Goal: Transaction & Acquisition: Purchase product/service

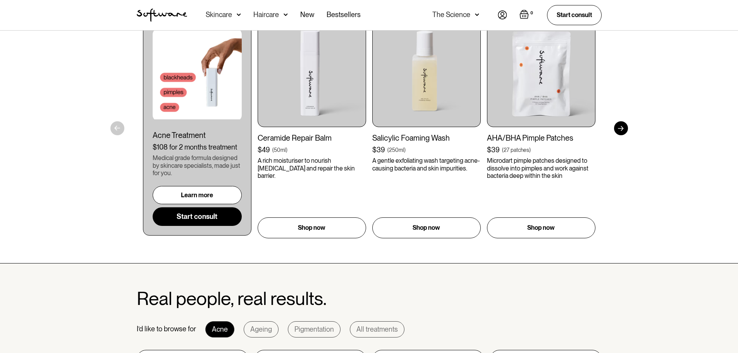
scroll to position [387, 0]
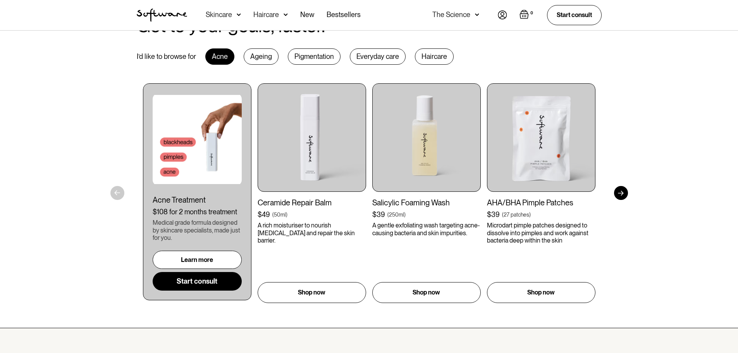
click at [618, 194] on div at bounding box center [621, 193] width 14 height 14
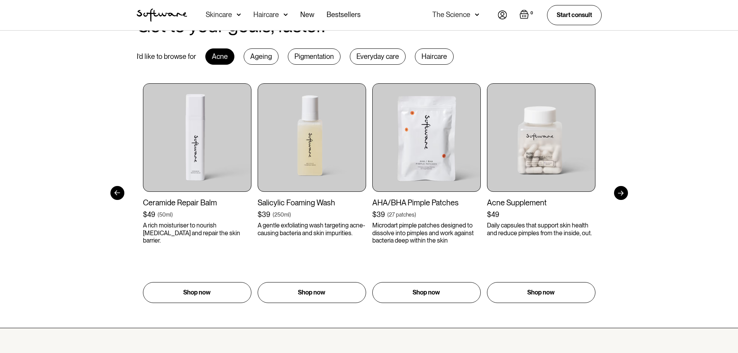
click at [618, 194] on div at bounding box center [621, 193] width 14 height 14
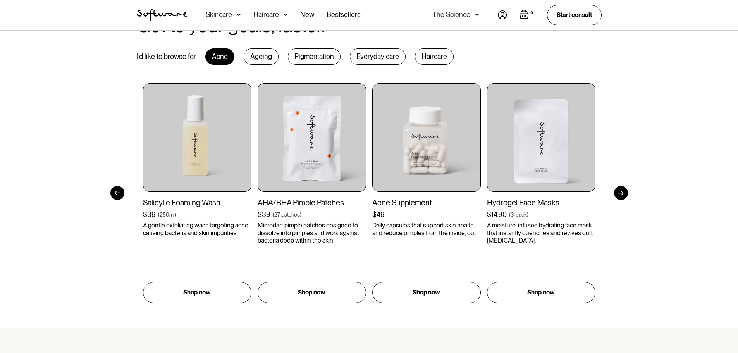
click at [618, 194] on div at bounding box center [621, 193] width 14 height 14
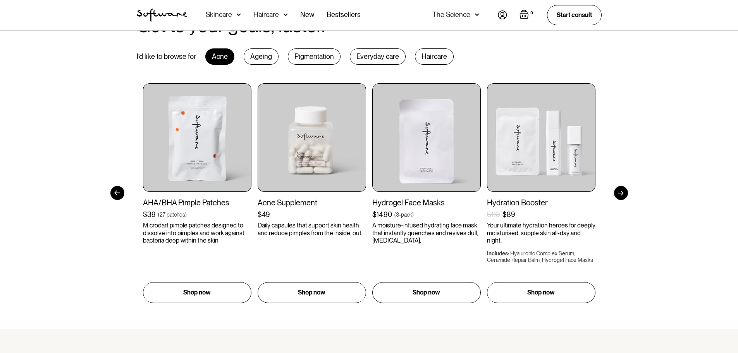
click at [618, 194] on div at bounding box center [621, 193] width 14 height 14
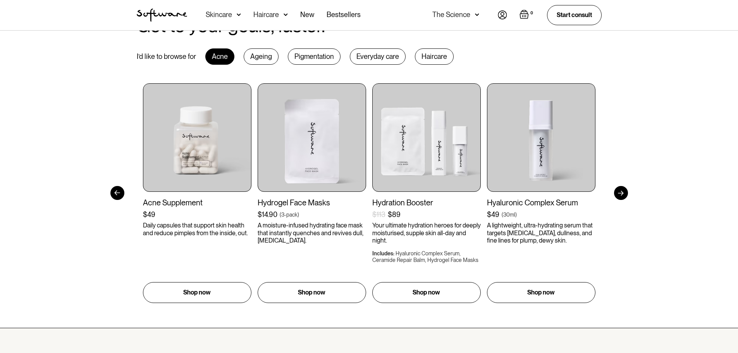
click at [618, 194] on div at bounding box center [621, 193] width 14 height 14
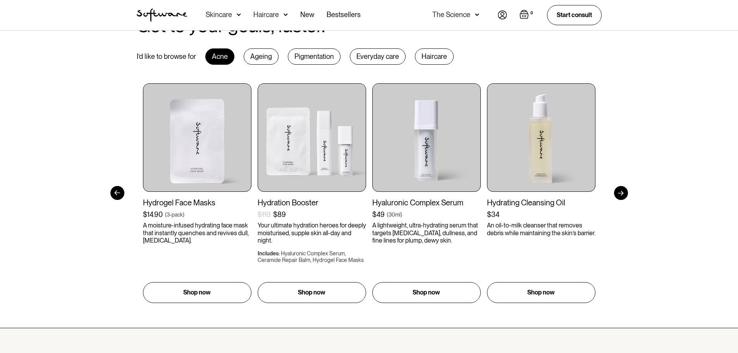
click at [618, 194] on div at bounding box center [621, 193] width 14 height 14
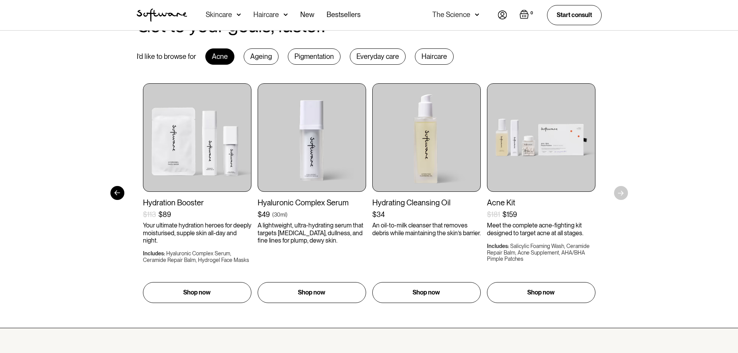
click at [618, 194] on div "Get to your goals, faster. I’d like to browse for Acne Ageing Pigmentation Ever…" at bounding box center [369, 159] width 738 height 337
click at [116, 192] on div at bounding box center [117, 193] width 14 height 14
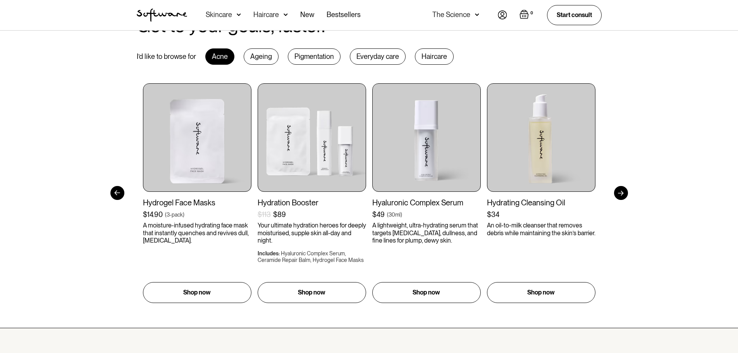
click at [116, 196] on div at bounding box center [117, 193] width 14 height 14
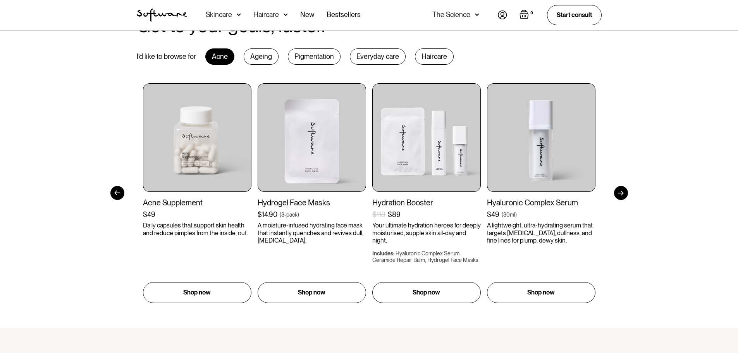
click at [116, 197] on div at bounding box center [117, 193] width 14 height 14
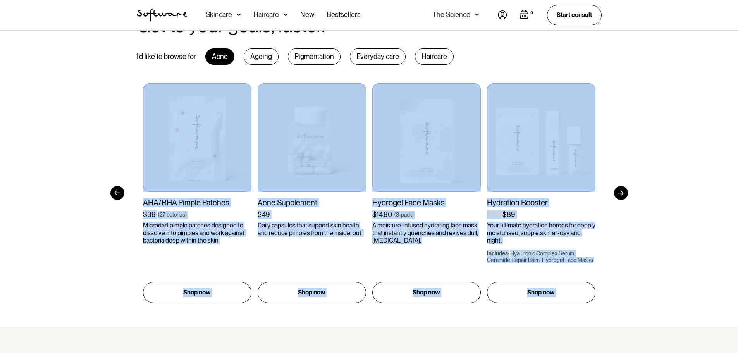
drag, startPoint x: 116, startPoint y: 197, endPoint x: 115, endPoint y: 205, distance: 7.4
click at [115, 205] on div "Get to your goals, faster. I’d like to browse for Acne Ageing Pigmentation Ever…" at bounding box center [369, 159] width 738 height 337
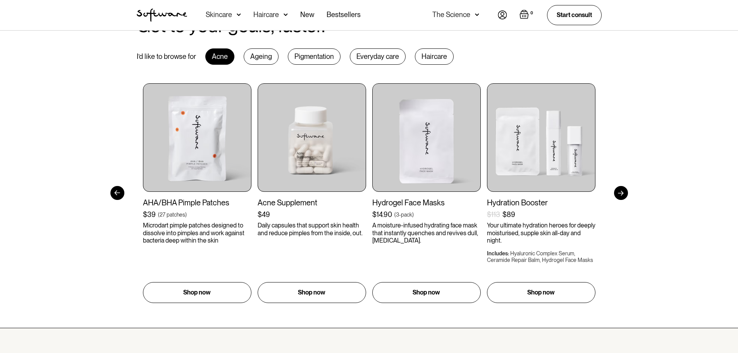
click at [126, 192] on div "Get to your goals, faster. I’d like to browse for Acne Ageing Pigmentation Ever…" at bounding box center [369, 159] width 738 height 337
click at [118, 190] on div at bounding box center [117, 193] width 14 height 14
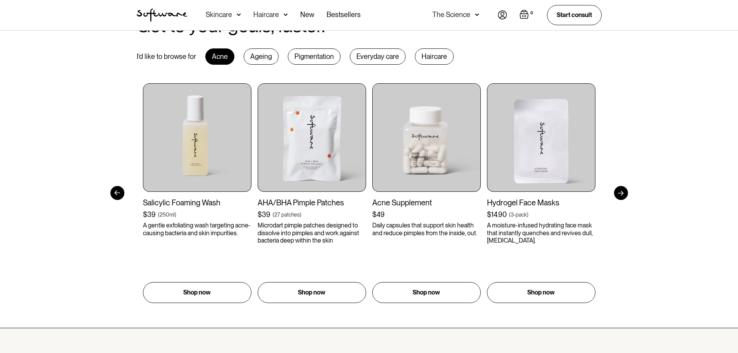
click at [118, 190] on div at bounding box center [117, 193] width 14 height 14
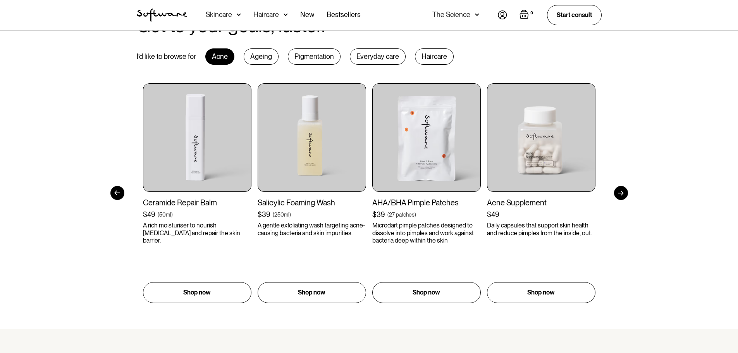
click at [118, 190] on div at bounding box center [117, 193] width 14 height 14
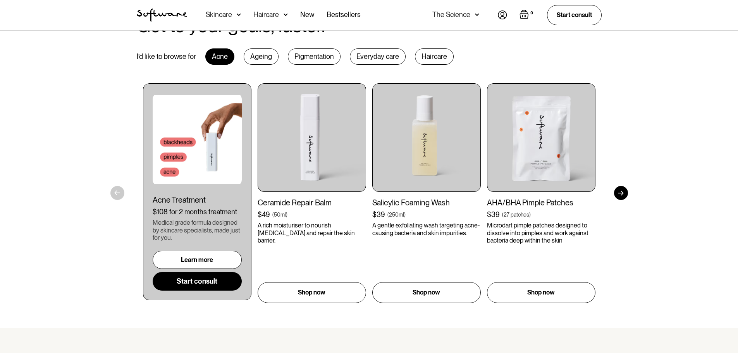
click at [118, 190] on div "Get to your goals, faster. I’d like to browse for Acne Ageing Pigmentation Ever…" at bounding box center [369, 159] width 738 height 337
click at [435, 61] on div "Haircare" at bounding box center [434, 56] width 39 height 16
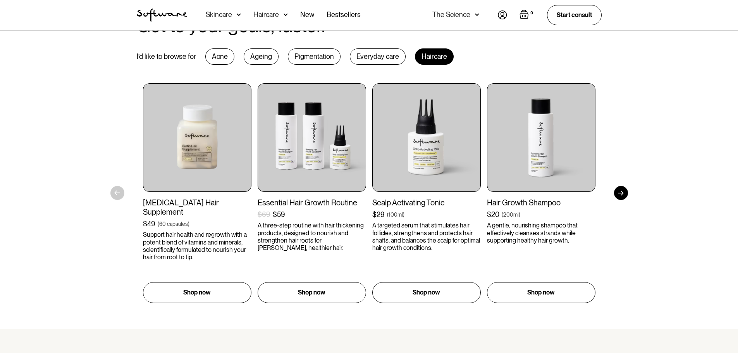
click at [623, 192] on div at bounding box center [621, 193] width 14 height 14
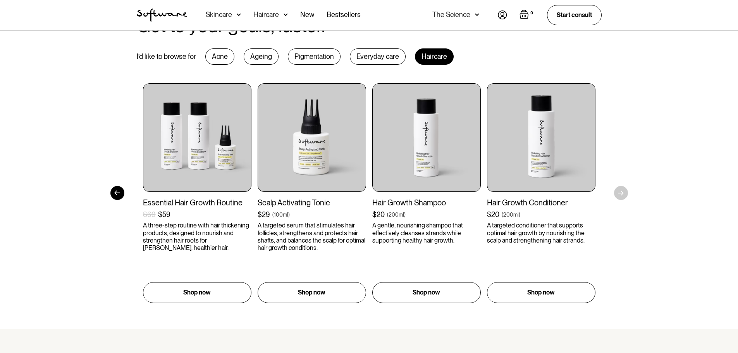
click at [623, 192] on div "Get to your goals, faster. I’d like to browse for Acne Ageing Pigmentation Ever…" at bounding box center [369, 159] width 738 height 337
click at [127, 195] on div "Get to your goals, faster. I’d like to browse for Acne Ageing Pigmentation Ever…" at bounding box center [369, 159] width 738 height 337
click at [118, 194] on div at bounding box center [117, 193] width 14 height 14
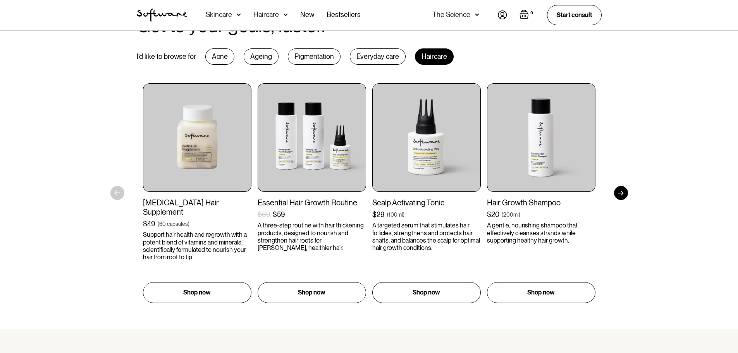
click at [117, 194] on div "Get to your goals, faster. I’d like to browse for Acne Ageing Pigmentation Ever…" at bounding box center [369, 159] width 738 height 337
click at [621, 193] on div at bounding box center [621, 193] width 14 height 14
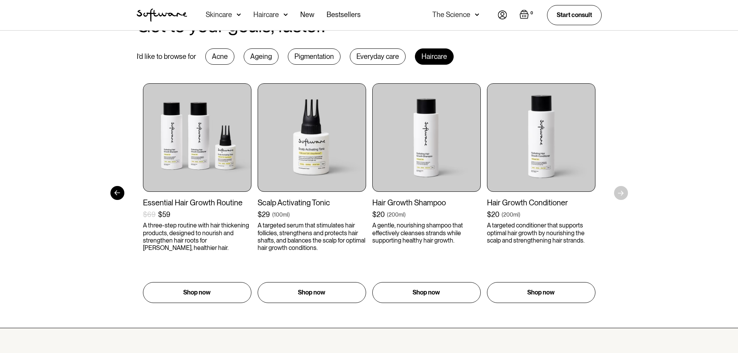
click at [621, 193] on div "Get to your goals, faster. I’d like to browse for Acne Ageing Pigmentation Ever…" at bounding box center [369, 159] width 738 height 337
click at [621, 194] on div "Get to your goals, faster. I’d like to browse for Acne Ageing Pigmentation Ever…" at bounding box center [369, 159] width 738 height 337
click at [621, 195] on div "Get to your goals, faster. I’d like to browse for Acne Ageing Pigmentation Ever…" at bounding box center [369, 159] width 738 height 337
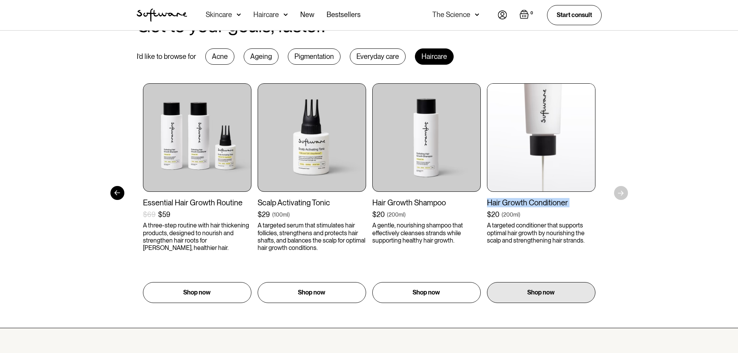
click at [573, 219] on div "Hair Growth Conditioner $20 ( 200ml ) A targeted conditioner that supports opti…" at bounding box center [541, 221] width 108 height 46
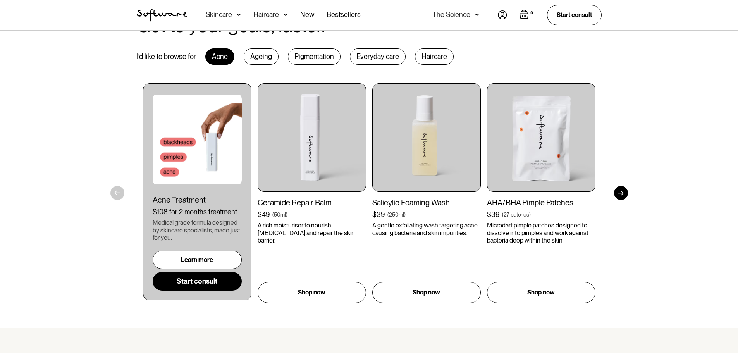
click at [625, 193] on div at bounding box center [621, 193] width 14 height 14
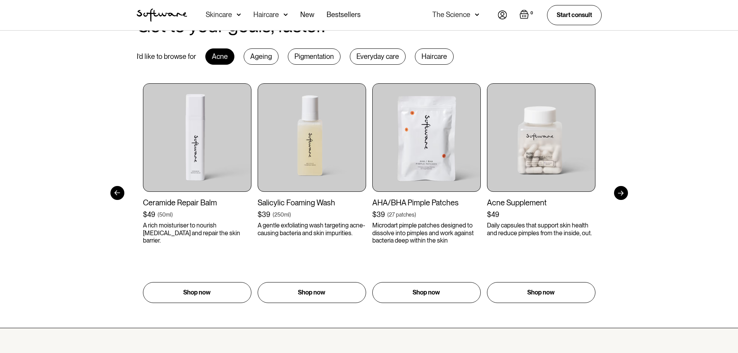
click at [625, 193] on div at bounding box center [621, 193] width 14 height 14
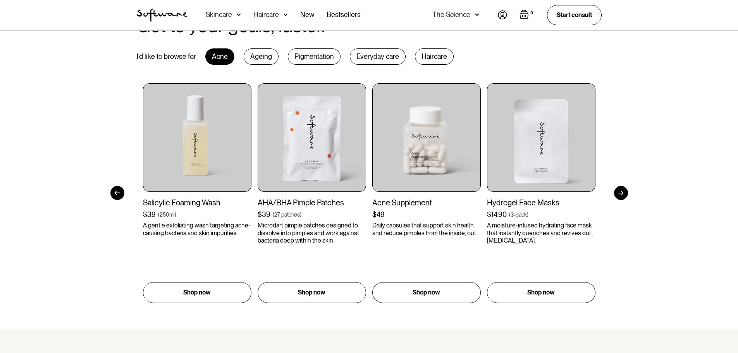
click at [625, 193] on div at bounding box center [621, 193] width 14 height 14
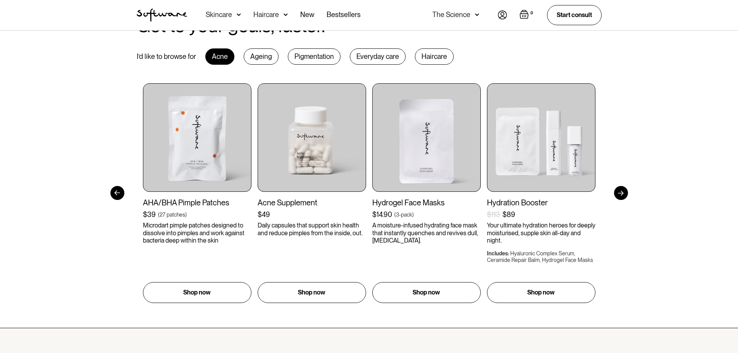
click at [625, 193] on div at bounding box center [621, 193] width 14 height 14
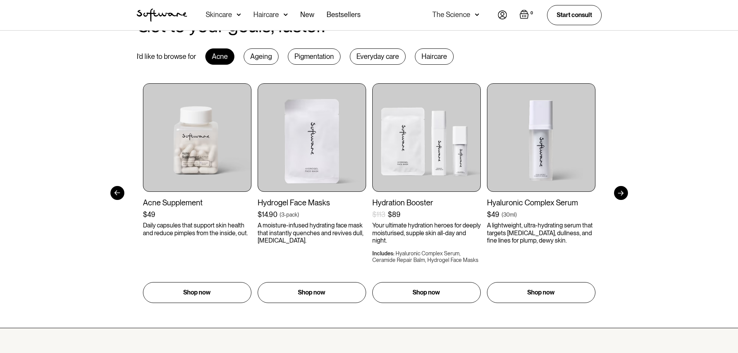
click at [625, 193] on div at bounding box center [621, 193] width 14 height 14
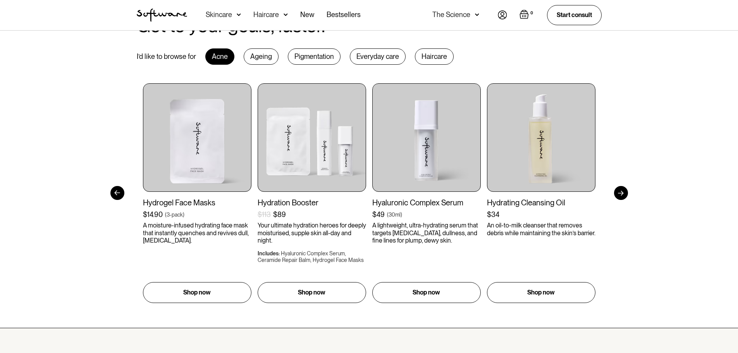
click at [625, 193] on div at bounding box center [621, 193] width 14 height 14
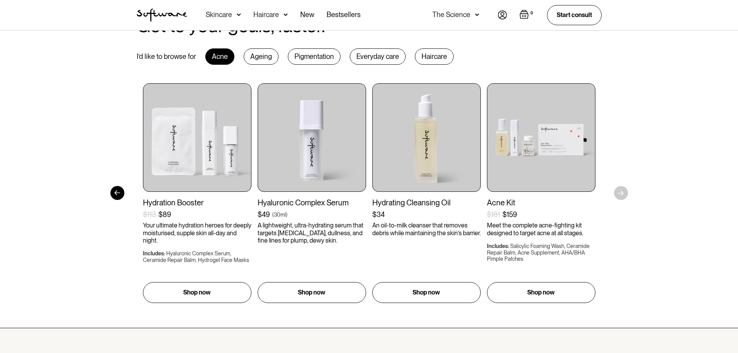
click at [625, 193] on div "Get to your goals, faster. I’d like to browse for Acne Ageing Pigmentation Ever…" at bounding box center [369, 159] width 738 height 337
click at [374, 58] on div "Everyday care" at bounding box center [378, 56] width 56 height 16
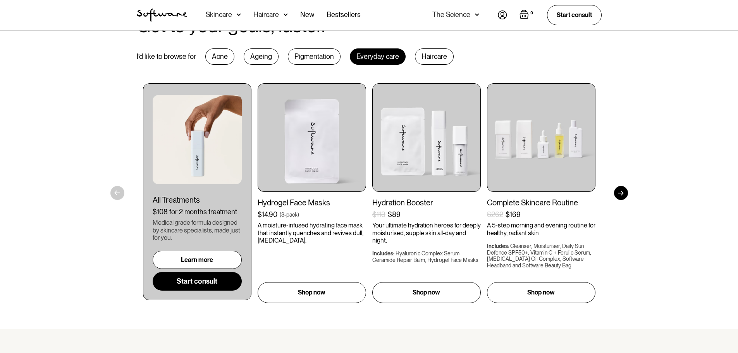
click at [435, 60] on div "Haircare" at bounding box center [434, 56] width 39 height 16
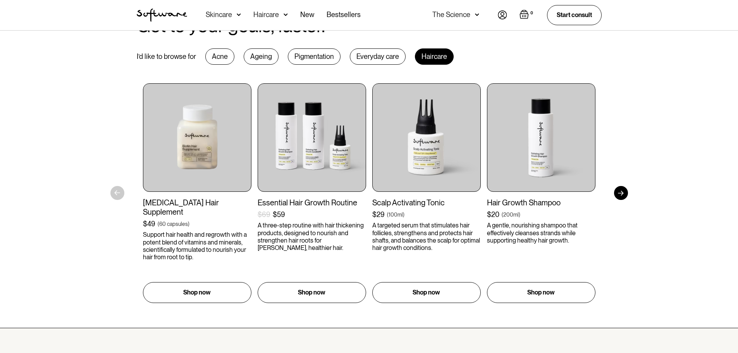
click at [621, 192] on div at bounding box center [621, 193] width 14 height 14
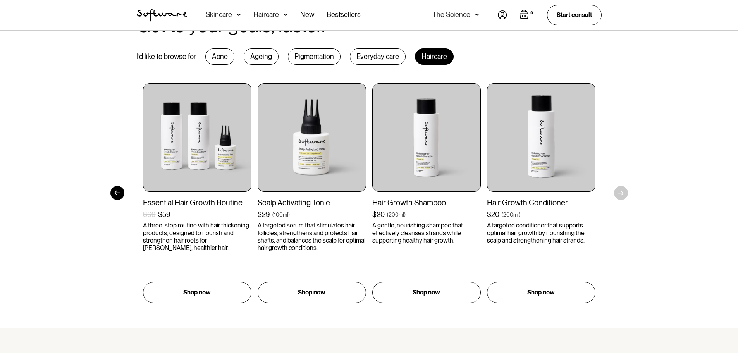
click at [621, 192] on div "Get to your goals, faster. I’d like to browse for Acne Ageing Pigmentation Ever…" at bounding box center [369, 159] width 738 height 337
